Goal: Task Accomplishment & Management: Use online tool/utility

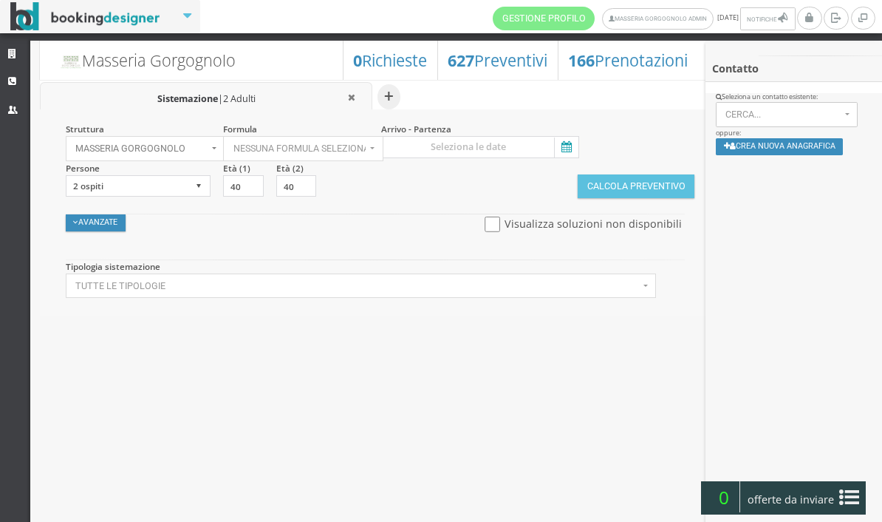
select select
click at [355, 143] on span "Nessuna formula selezionata" at bounding box center [300, 148] width 132 height 10
click at [322, 197] on link "Bed & Breakfast" at bounding box center [289, 195] width 131 height 16
select select "4"
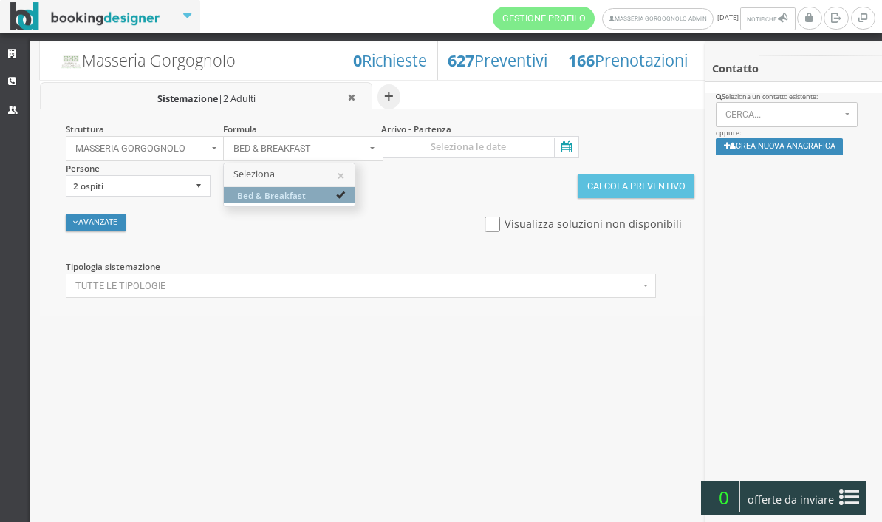
click at [374, 149] on div at bounding box center [441, 261] width 882 height 522
click at [374, 149] on button "Bed & Breakfast" at bounding box center [303, 148] width 160 height 25
click at [342, 174] on button "×" at bounding box center [342, 176] width 8 height 14
click at [569, 149] on icon at bounding box center [565, 147] width 22 height 20
click at [569, 149] on input at bounding box center [480, 147] width 198 height 22
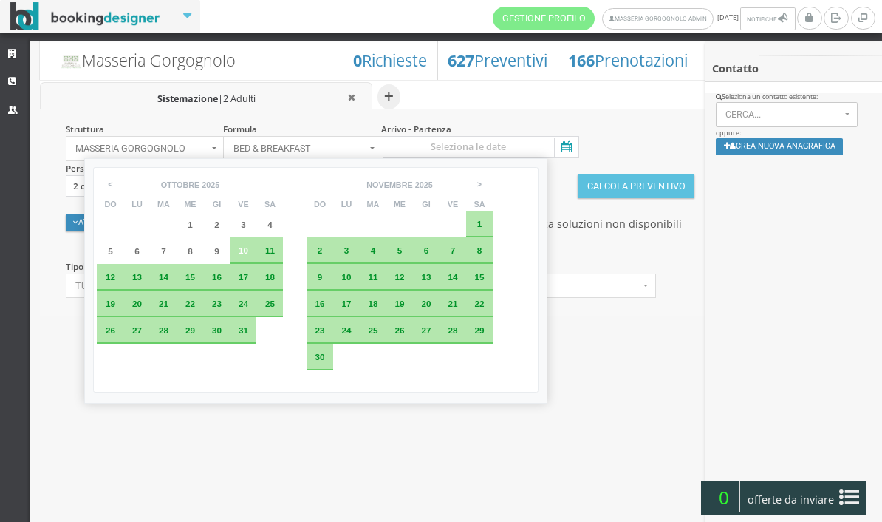
click at [195, 281] on span "15" at bounding box center [190, 277] width 10 height 10
click at [222, 282] on span "16" at bounding box center [217, 277] width 10 height 10
type input "[DATE] - [DATE]"
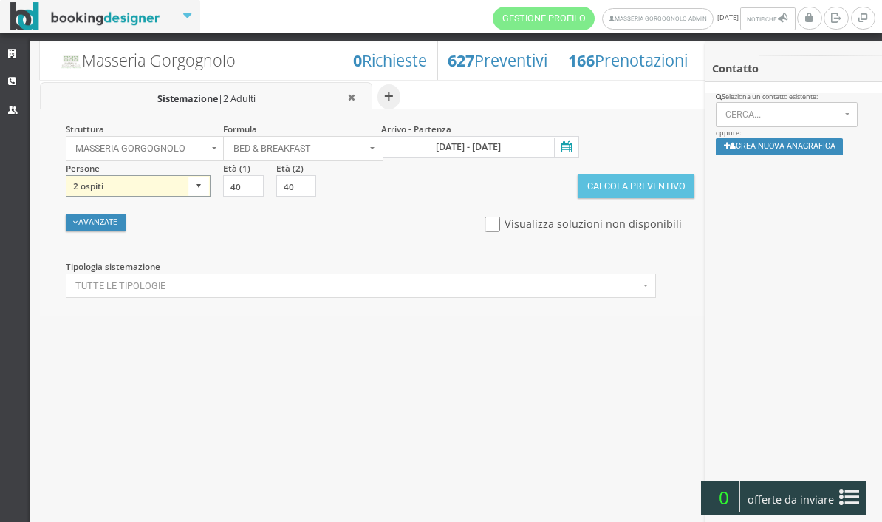
click at [179, 191] on select "1 ospite 2 ospiti 3 ospiti 4 ospiti 5 ospiti 6 ospiti 7 ospiti 8 ospiti 9 ospit…" at bounding box center [139, 186] width 146 height 22
select select "1"
click at [171, 152] on span "Masseria Gorgognolo" at bounding box center [141, 148] width 132 height 10
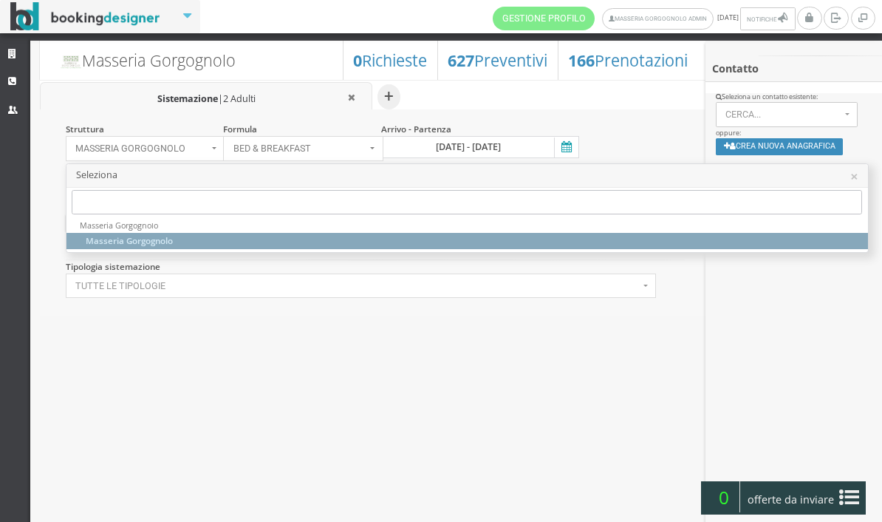
click at [279, 303] on div at bounding box center [441, 261] width 882 height 522
click at [225, 161] on button "Masseria Gorgognolo" at bounding box center [146, 148] width 160 height 25
click at [273, 333] on div at bounding box center [441, 261] width 882 height 522
click at [225, 161] on button "Masseria Gorgognolo" at bounding box center [146, 148] width 160 height 25
click at [211, 140] on div at bounding box center [441, 261] width 882 height 522
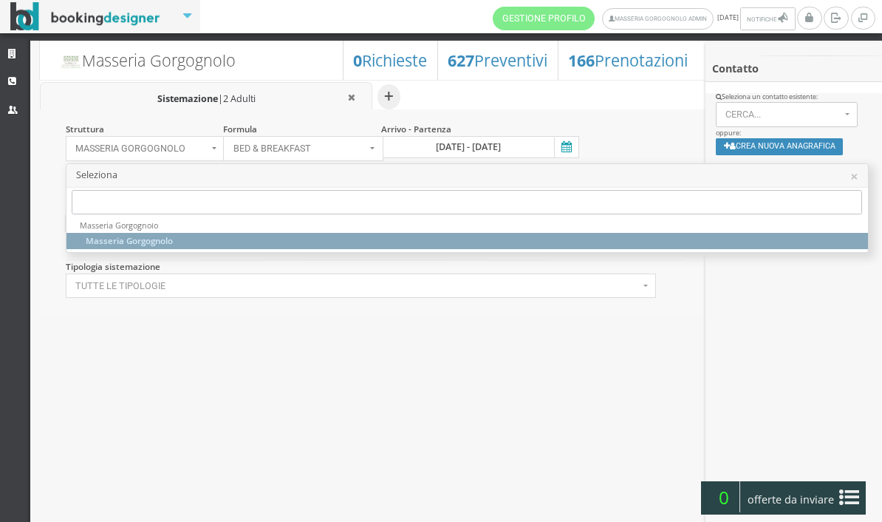
click at [211, 140] on button "Masseria Gorgognolo" at bounding box center [146, 148] width 160 height 25
click at [262, 109] on div at bounding box center [441, 261] width 882 height 522
click at [225, 136] on button "Masseria Gorgognolo" at bounding box center [146, 148] width 160 height 25
click at [513, 236] on link "Masseria Gorgognolo" at bounding box center [468, 241] width 802 height 16
select select "masseriagorgognolo"
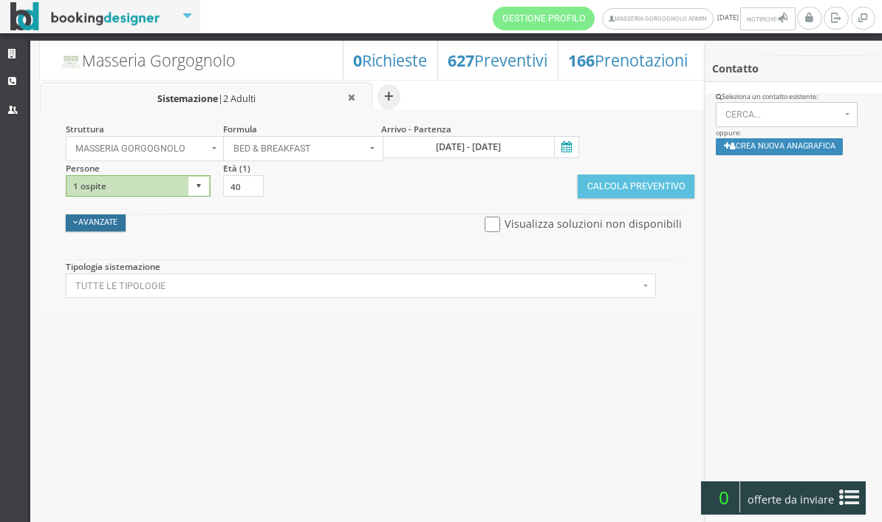
click at [115, 228] on button "Avanzate" at bounding box center [96, 222] width 61 height 17
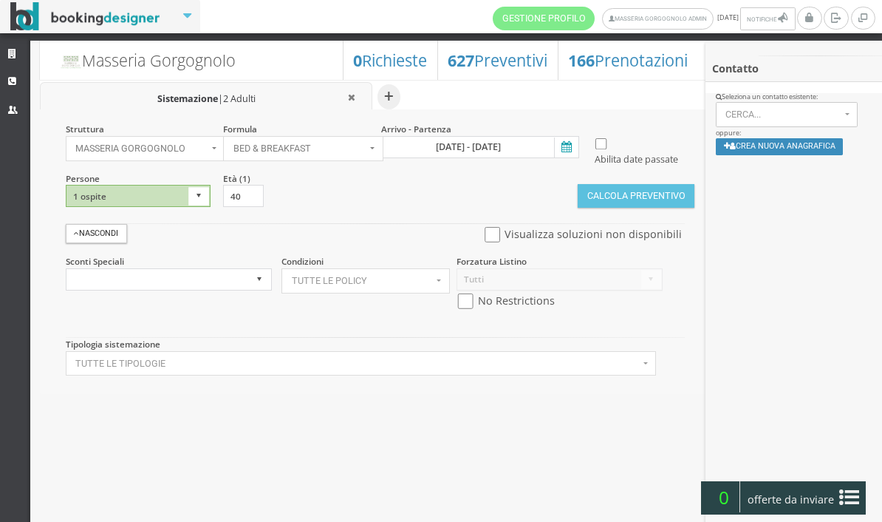
click at [473, 309] on input "checkbox" at bounding box center [466, 301] width 18 height 16
checkbox input "true"
click at [627, 208] on button "Calcola Preventivo" at bounding box center [636, 196] width 117 height 24
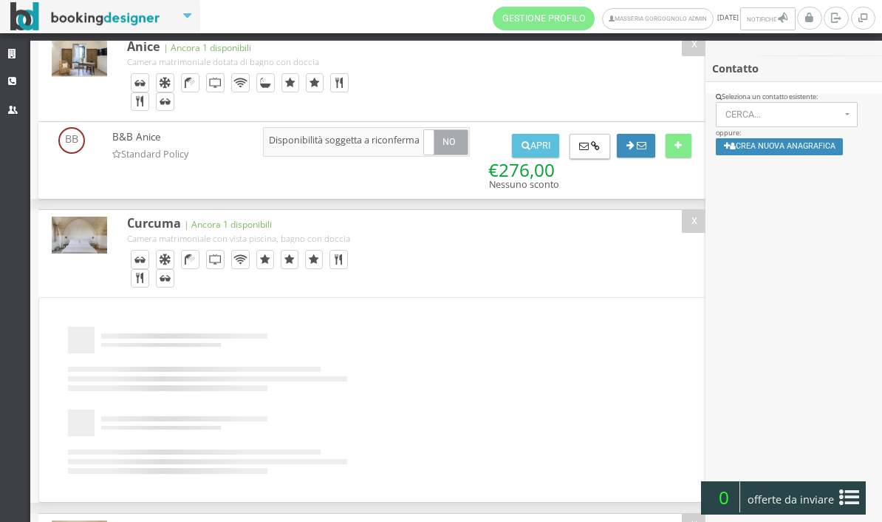
scroll to position [504, 0]
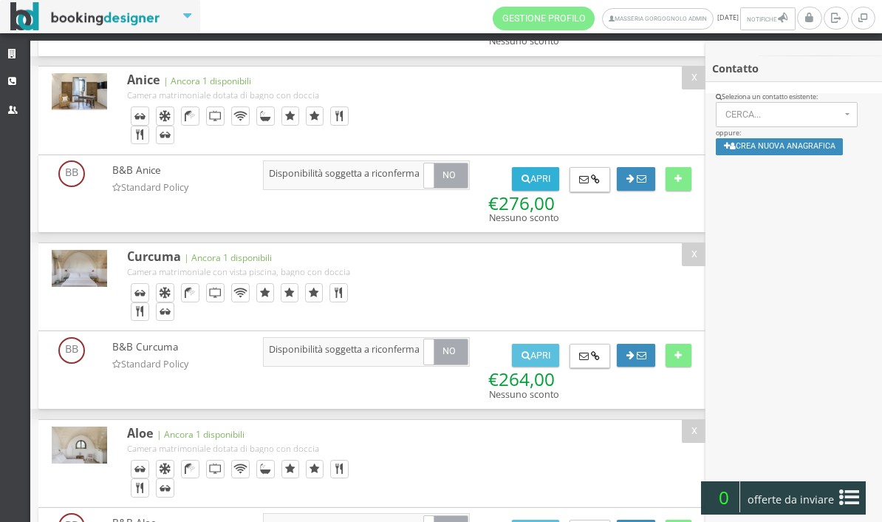
click at [542, 191] on button "Apri" at bounding box center [535, 179] width 47 height 24
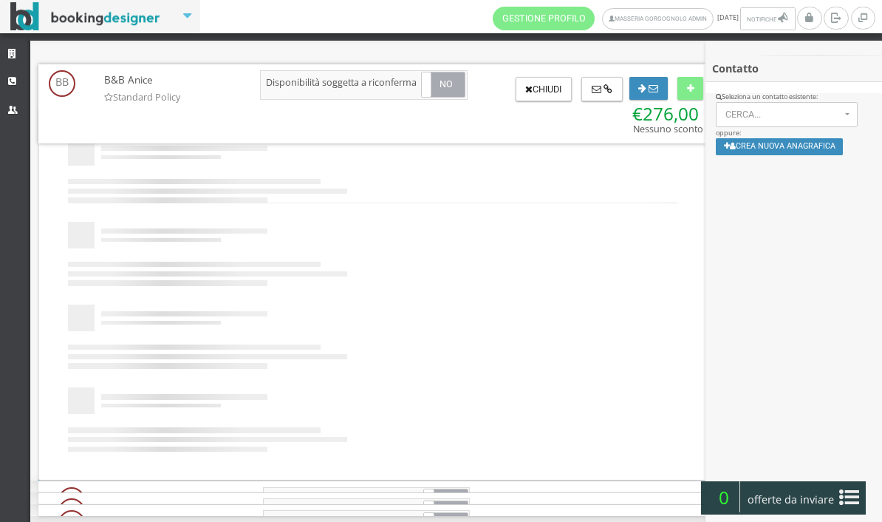
scroll to position [0, 0]
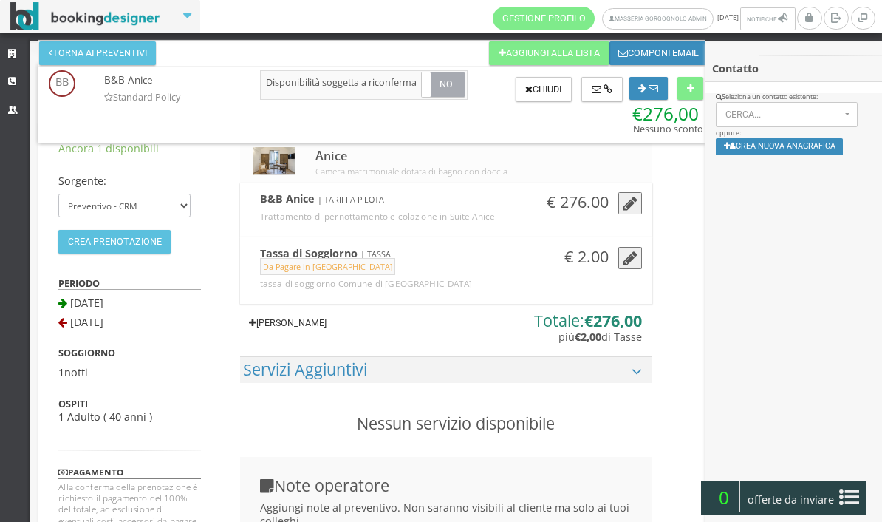
click at [323, 335] on link "Aggiungi Tariffa" at bounding box center [288, 323] width 96 height 24
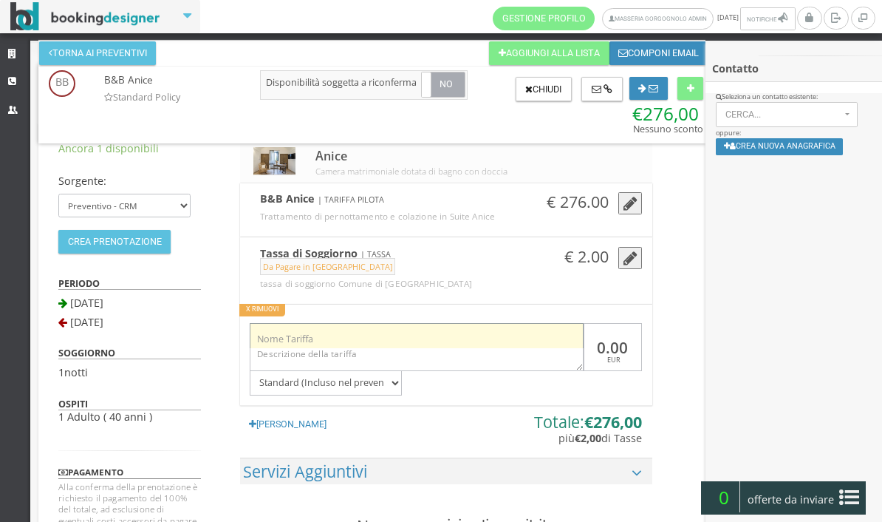
click at [370, 344] on input "text" at bounding box center [416, 335] width 333 height 24
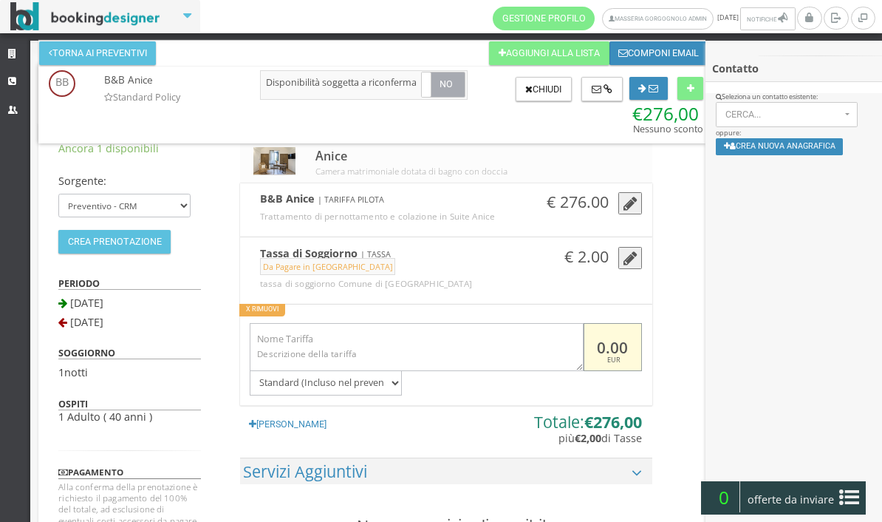
click at [609, 363] on input "0.00" at bounding box center [613, 347] width 58 height 48
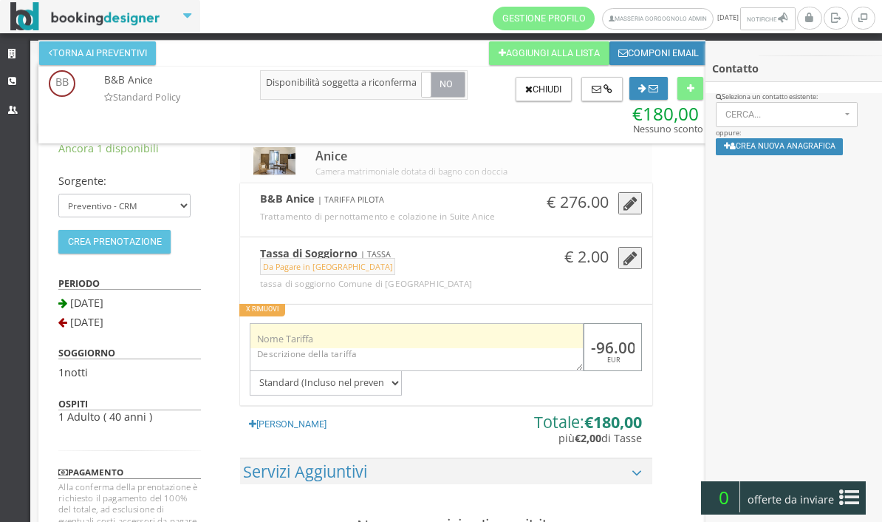
type input "-96.00"
click at [420, 347] on input "text" at bounding box center [416, 335] width 333 height 24
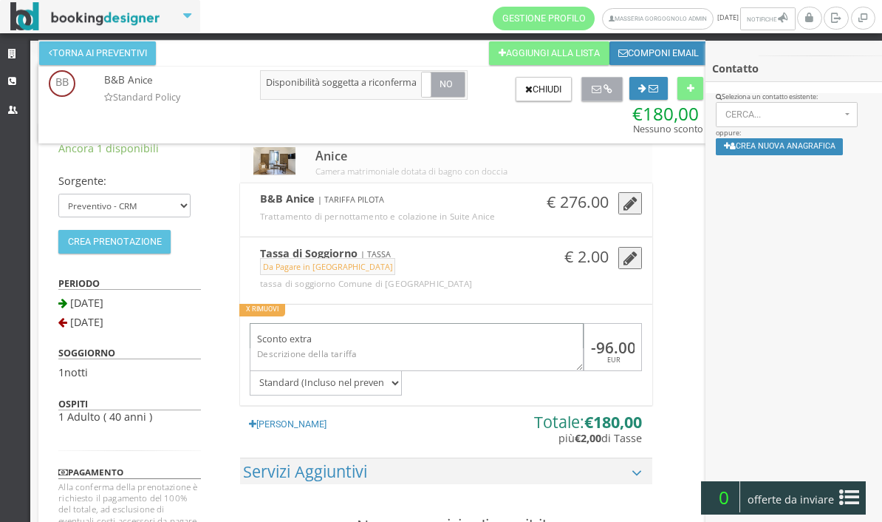
type input "Sconto extra"
click at [602, 94] on button at bounding box center [602, 89] width 41 height 25
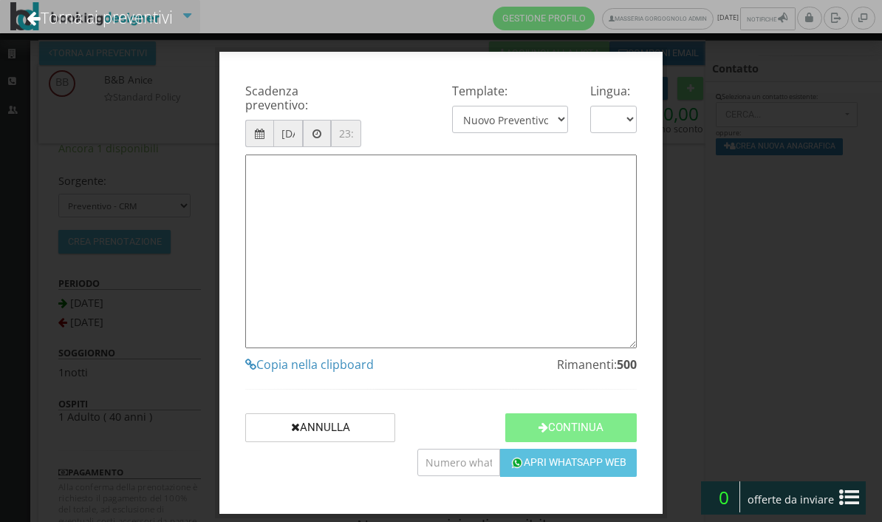
type textarea "Gentile Cliente, grazie per averci contattato! Come da Sua cortese richiesta, L…"
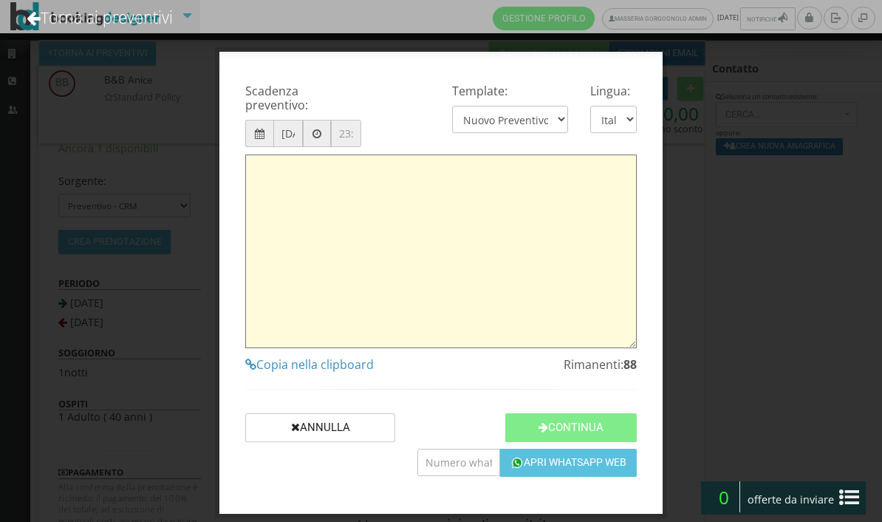
type textarea "Gentile Cliente, grazie per averci contattato! Come da Sua cortese richiesta, L…"
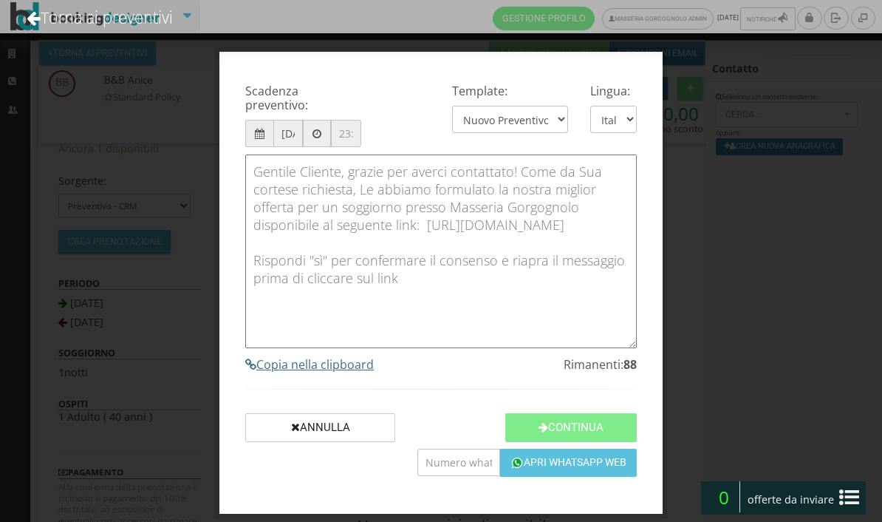
click at [294, 372] on h4 "Copia nella clipboard" at bounding box center [441, 365] width 392 height 14
click at [50, 20] on link "Torna ai preventivi" at bounding box center [100, 17] width 186 height 61
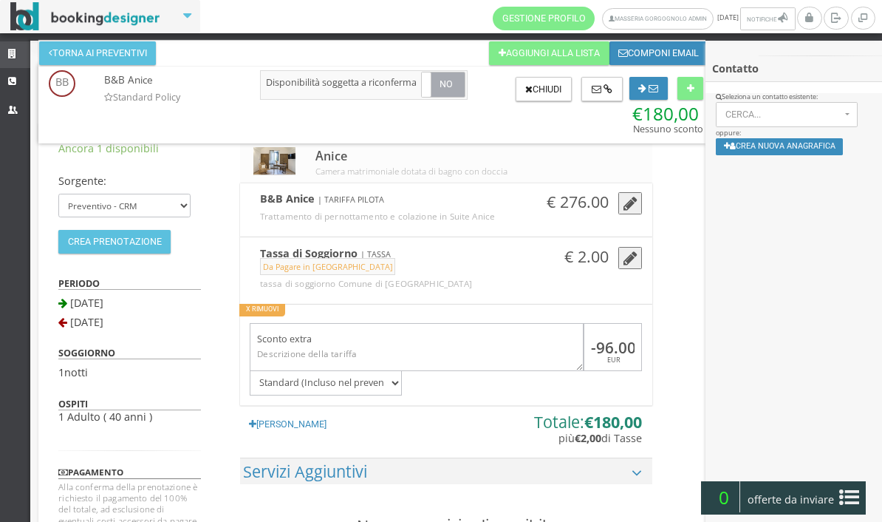
click at [10, 55] on icon at bounding box center [14, 55] width 12 height 10
